Goal: Check status: Check status

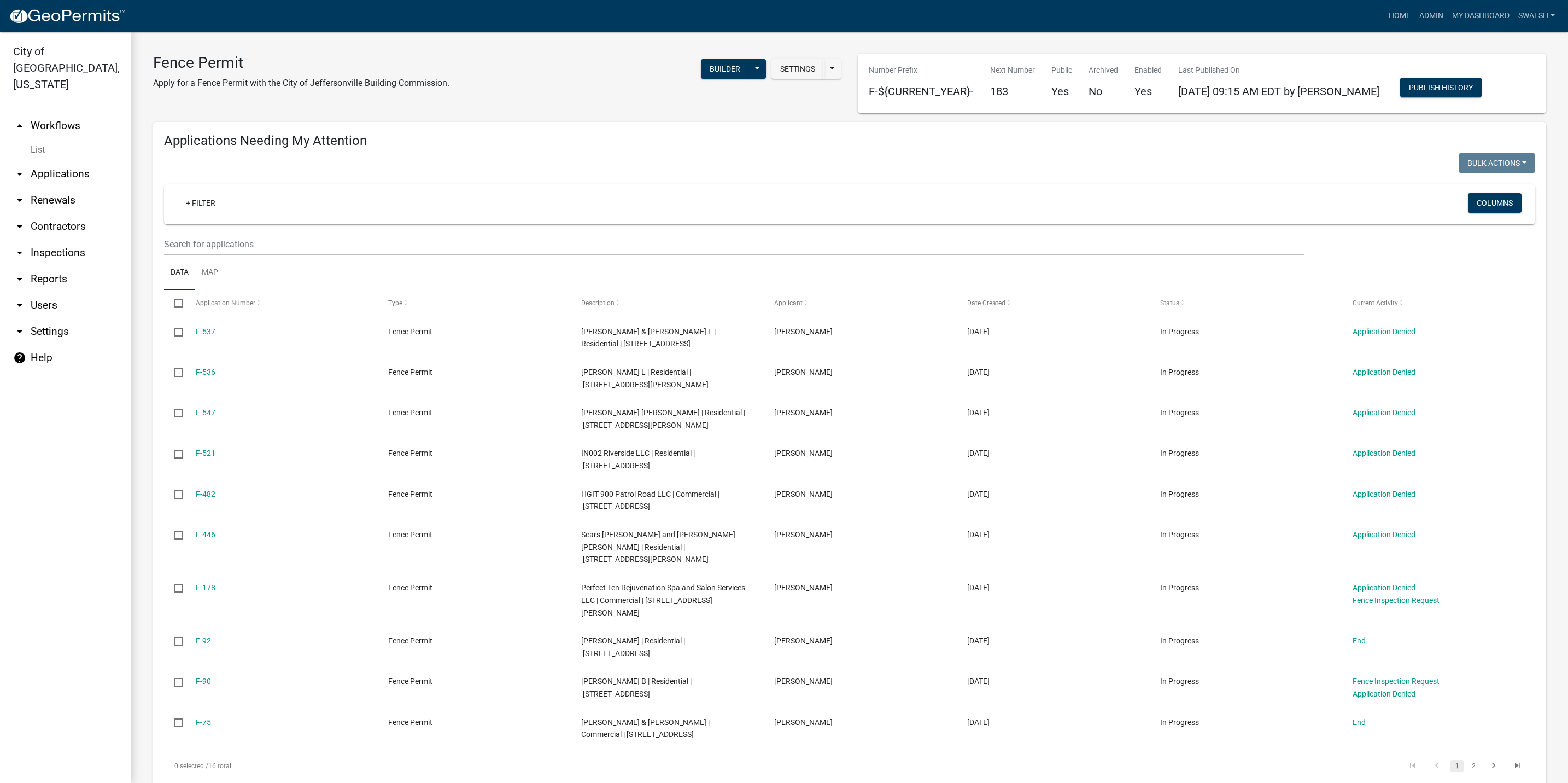
click at [56, 112] on link "arrow_drop_up Workflows" at bounding box center [66, 126] width 131 height 26
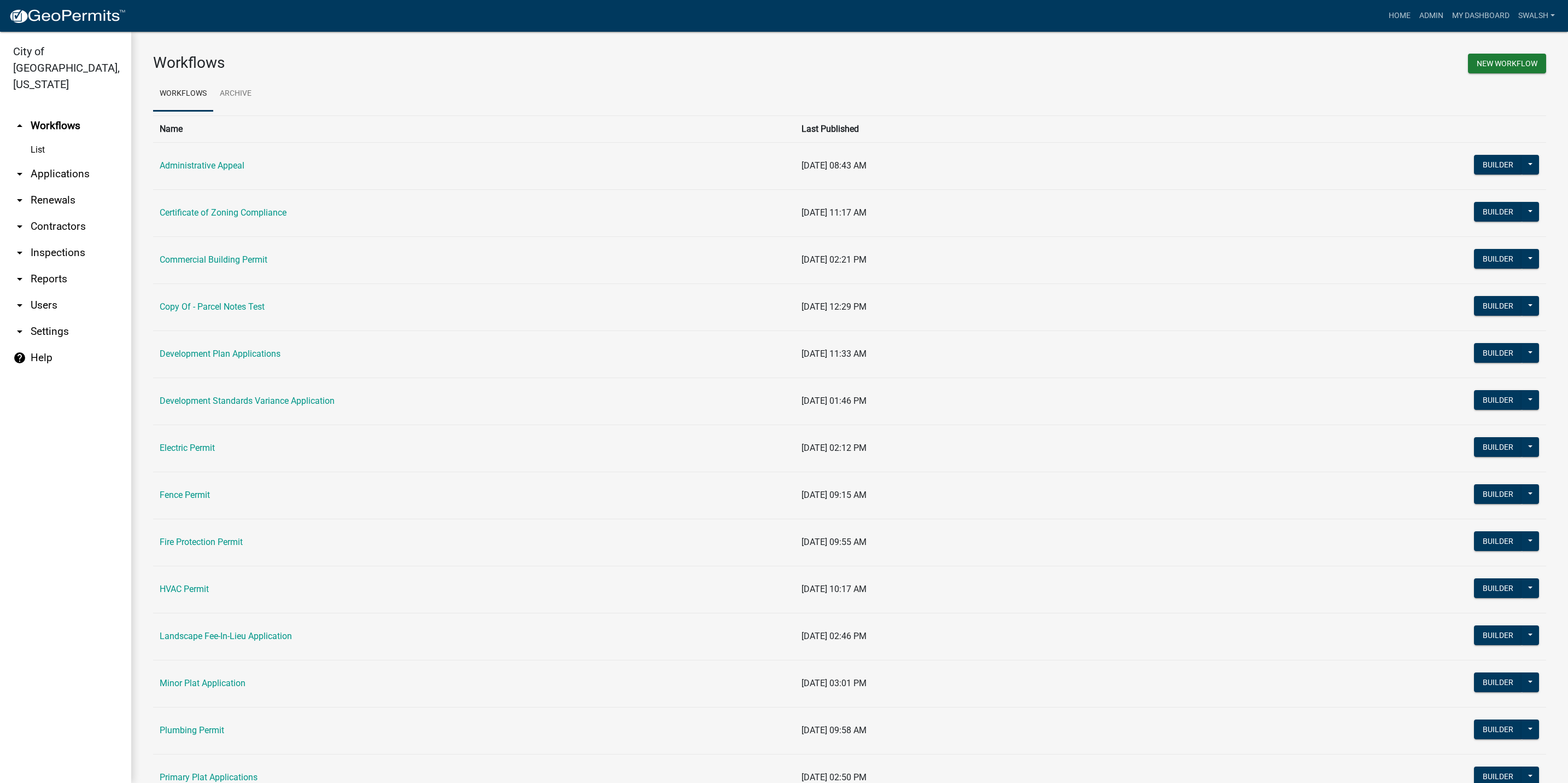
scroll to position [164, 0]
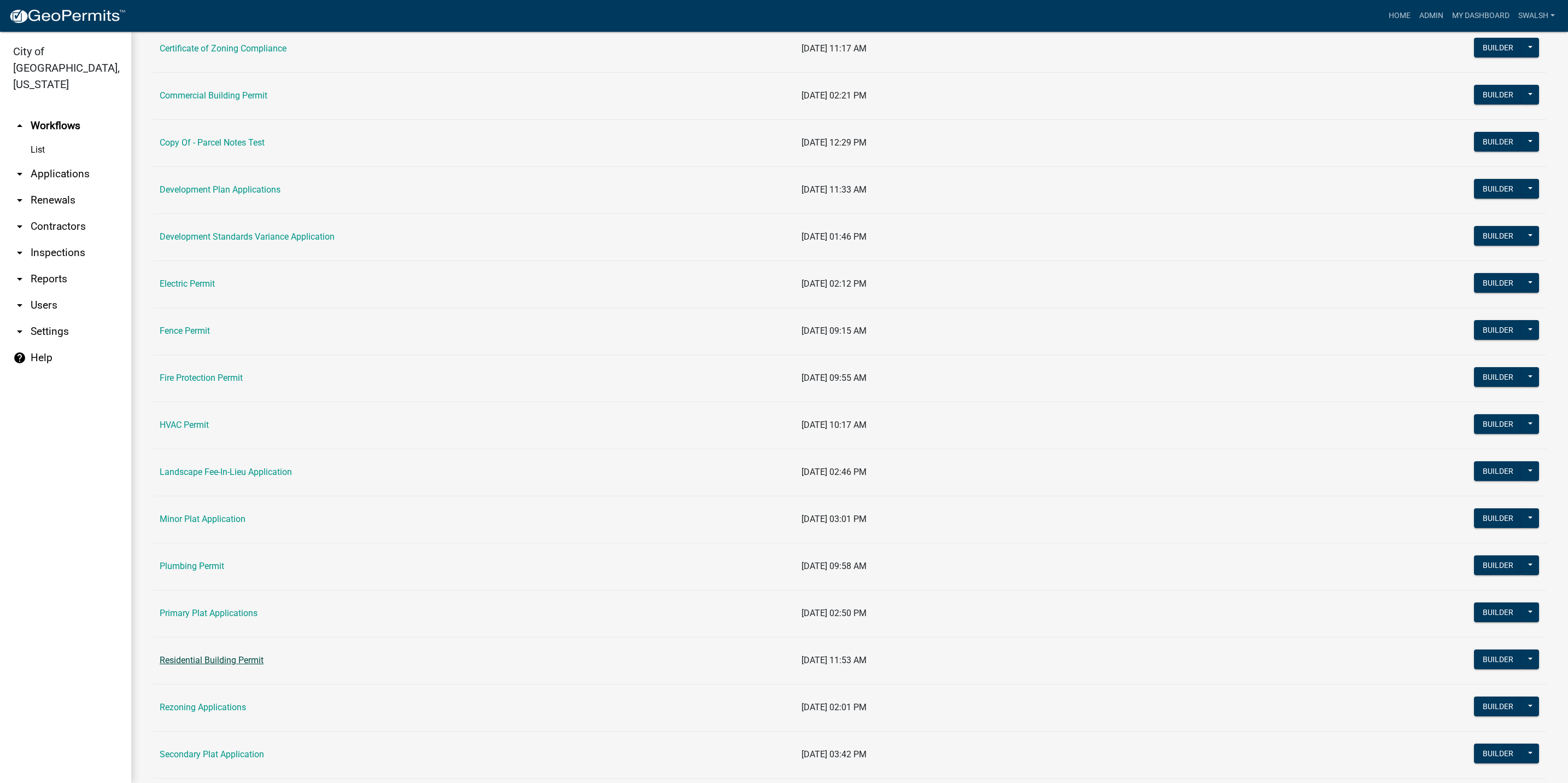
click at [217, 665] on link "Residential Building Permit" at bounding box center [212, 660] width 104 height 10
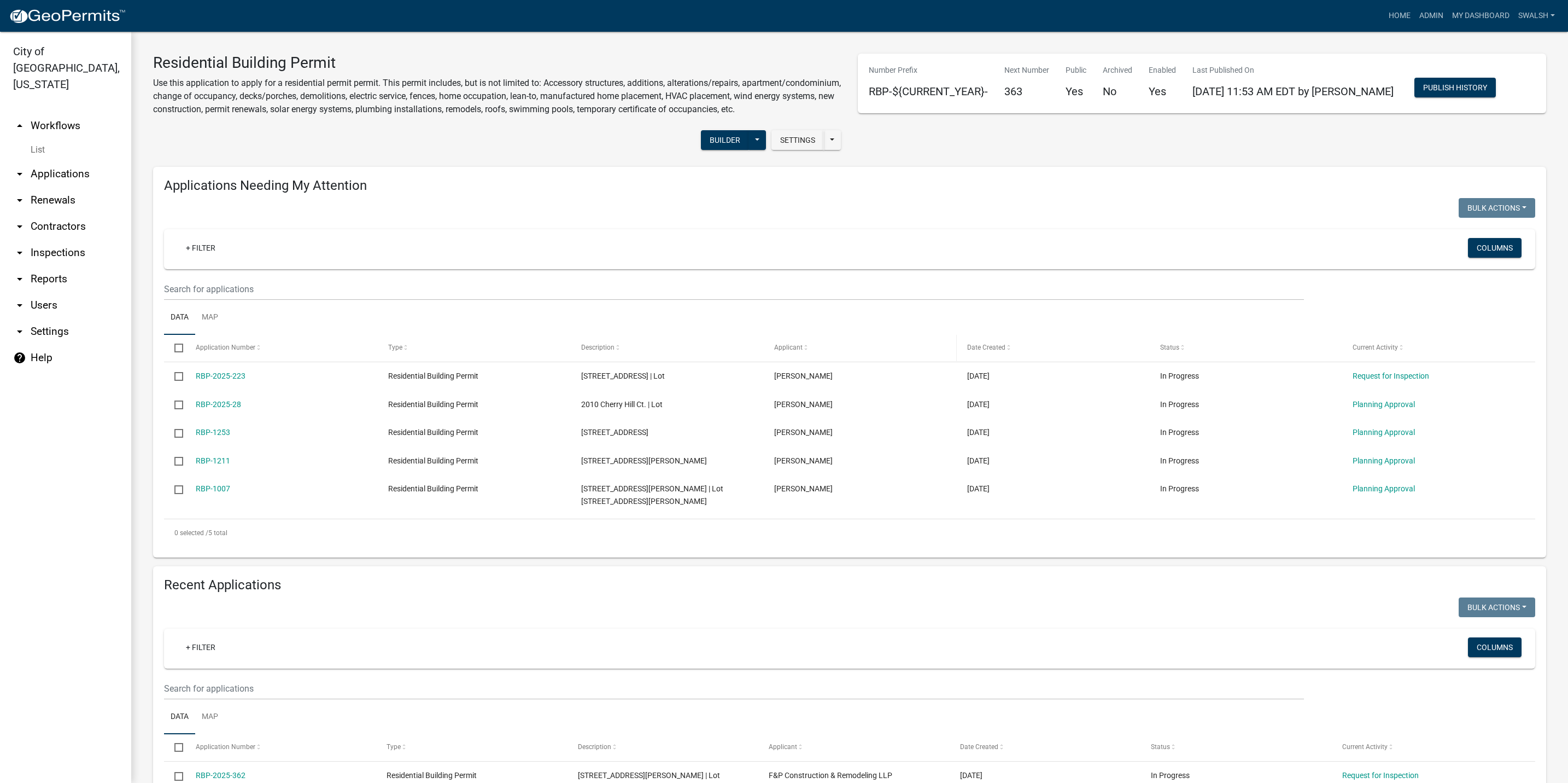
scroll to position [164, 0]
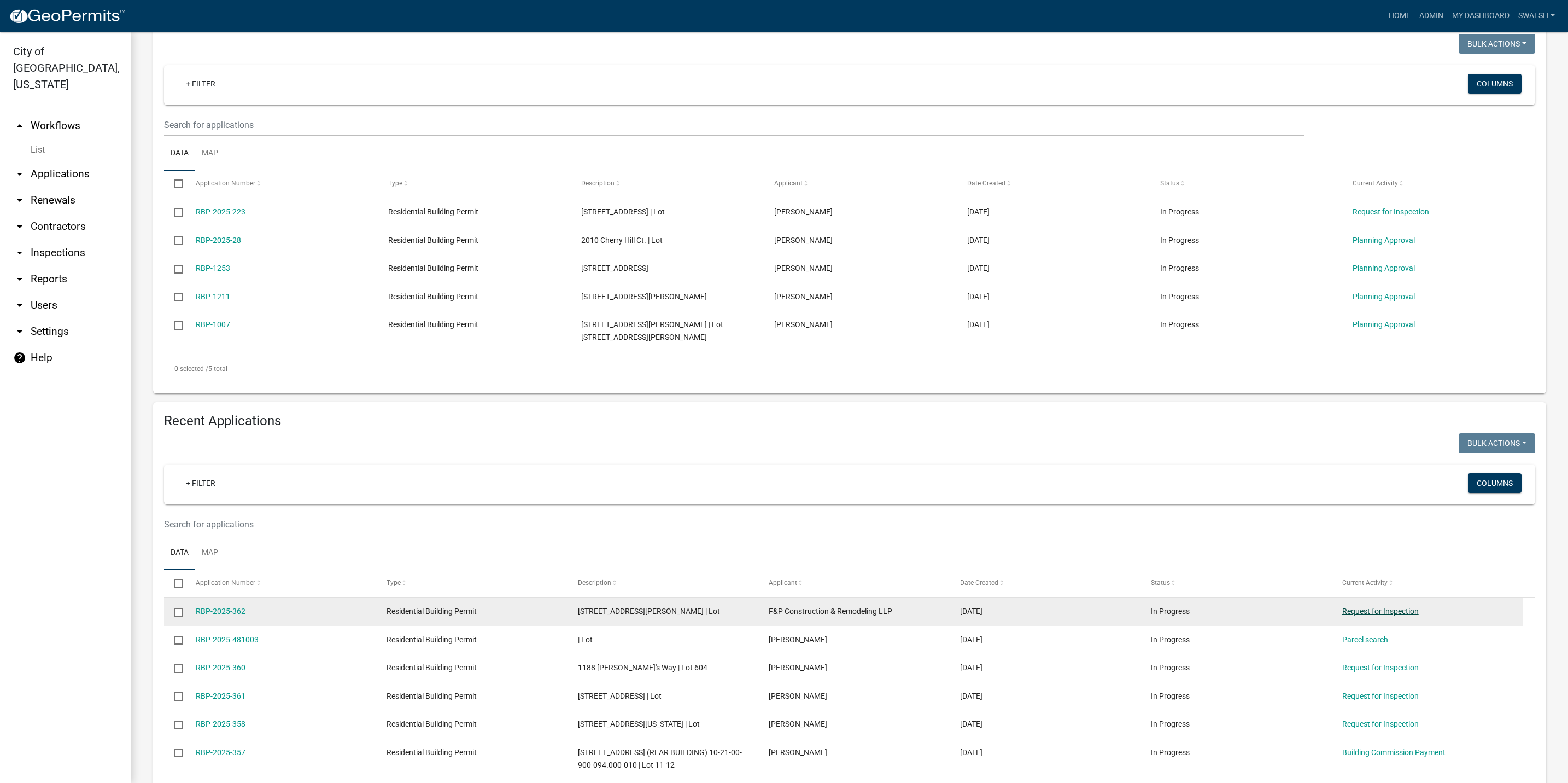
click at [1358, 611] on link "Request for Inspection" at bounding box center [1380, 611] width 77 height 9
